Goal: Find specific page/section: Find specific page/section

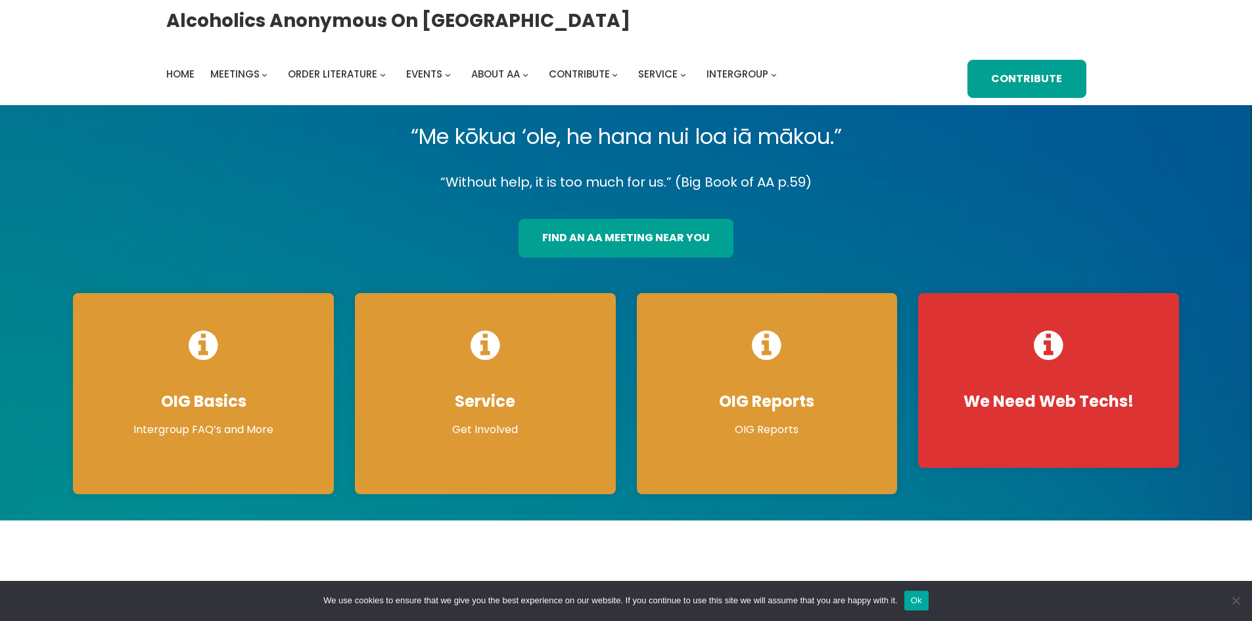
click at [622, 240] on link "find an aa meeting near you" at bounding box center [625, 238] width 215 height 39
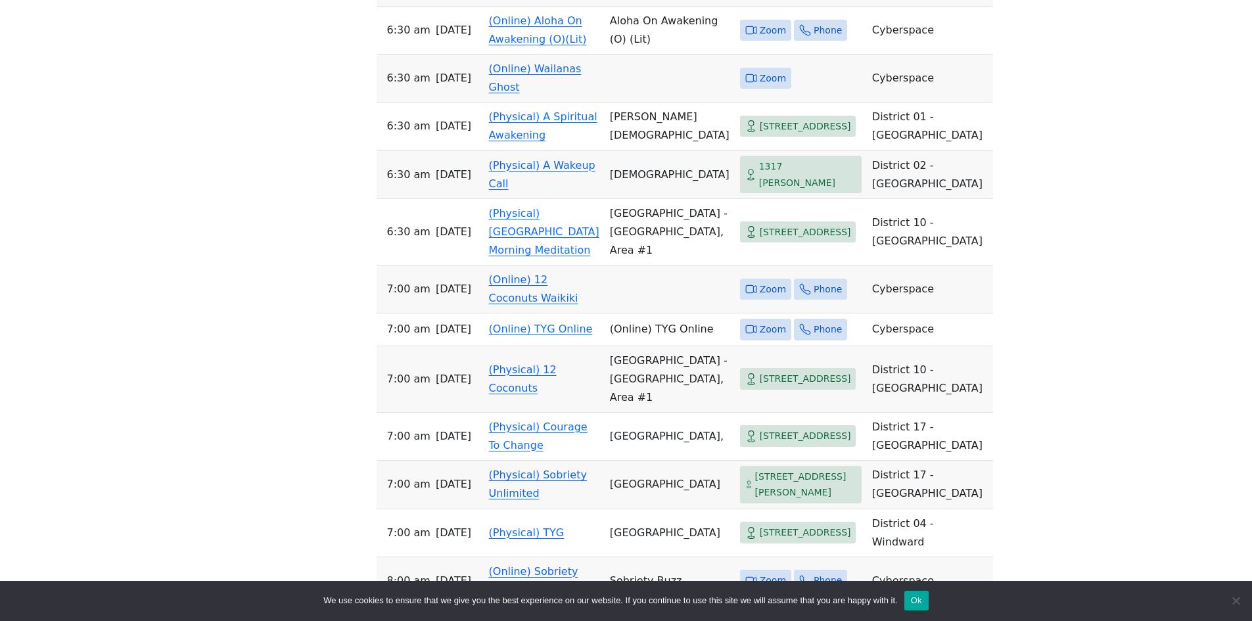
scroll to position [985, 0]
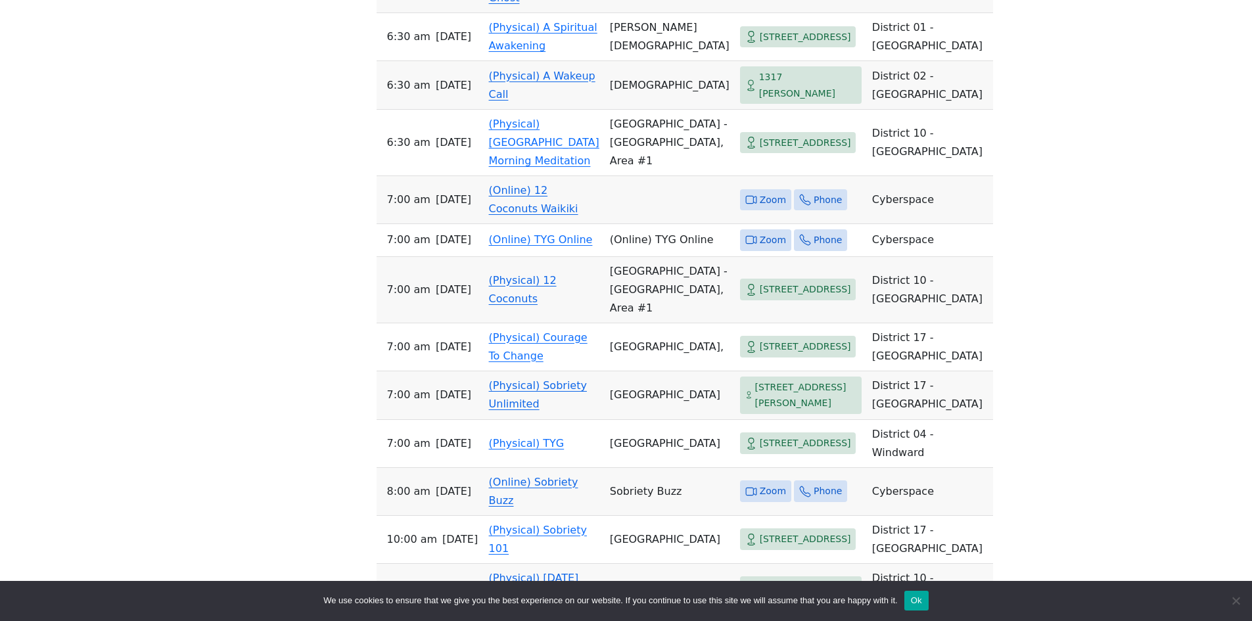
click at [516, 224] on td "(Online) 12 Coconuts Waikiki" at bounding box center [544, 200] width 121 height 48
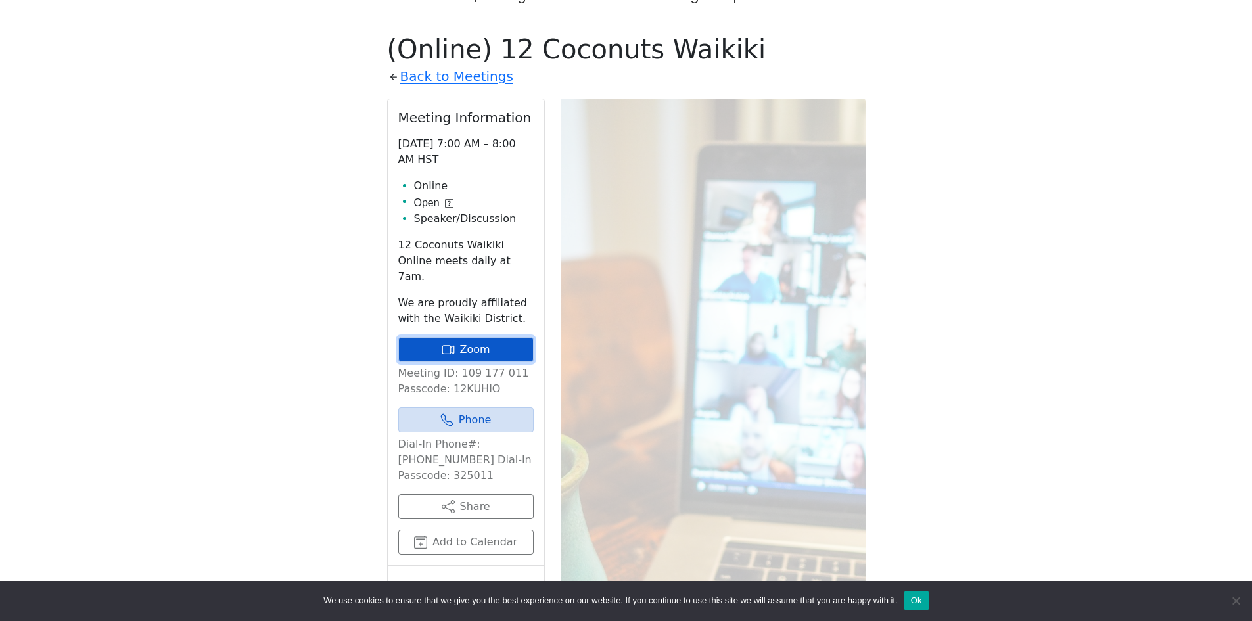
click at [476, 337] on link "Zoom" at bounding box center [465, 349] width 135 height 25
